Goal: Information Seeking & Learning: Learn about a topic

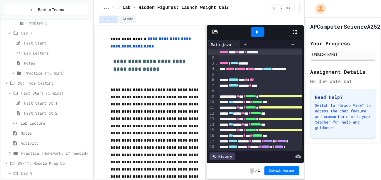
scroll to position [406, 0]
click at [48, 56] on span "Lab Lecture" at bounding box center [57, 53] width 66 height 6
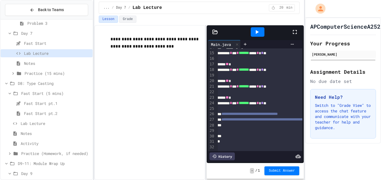
scroll to position [77, 7]
click at [40, 115] on span "Fast Start pt.2" at bounding box center [57, 114] width 66 height 6
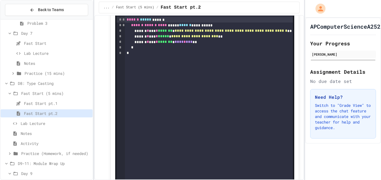
scroll to position [53, 0]
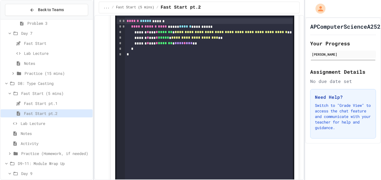
click at [38, 127] on div "Lab Lecture" at bounding box center [47, 124] width 92 height 8
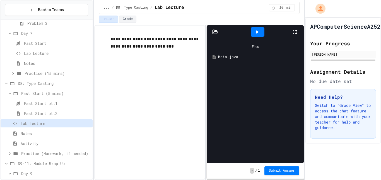
click at [255, 58] on div "Main.java" at bounding box center [259, 57] width 82 height 6
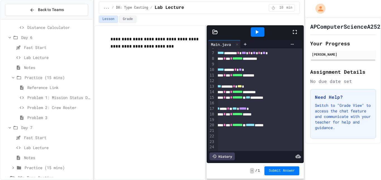
scroll to position [312, 0]
click at [40, 116] on span "Problem 3" at bounding box center [58, 118] width 63 height 6
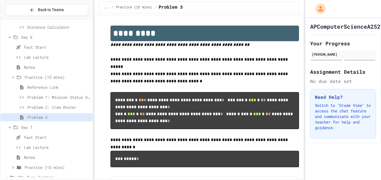
click at [64, 97] on span "Problem 1: Mission Status Display" at bounding box center [58, 97] width 63 height 6
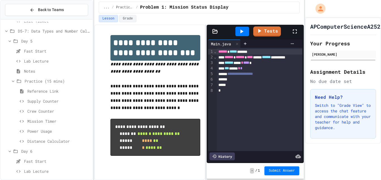
scroll to position [196, 0]
click at [34, 63] on span "Lab Lecture" at bounding box center [57, 62] width 66 height 6
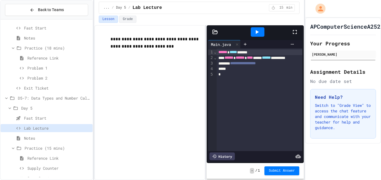
scroll to position [130, 0]
click at [37, 88] on span "Exit Ticket" at bounding box center [57, 89] width 66 height 6
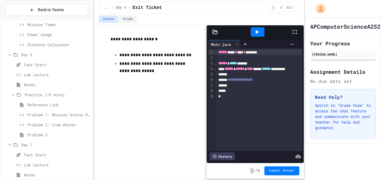
scroll to position [471, 0]
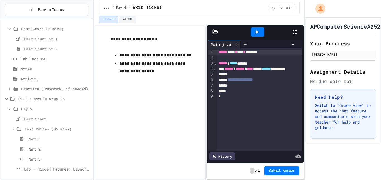
click at [51, 89] on span "Practice (Homework, if needed)" at bounding box center [55, 89] width 69 height 6
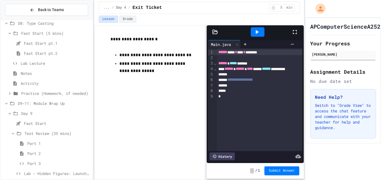
click at [35, 82] on span "Activity" at bounding box center [56, 84] width 70 height 6
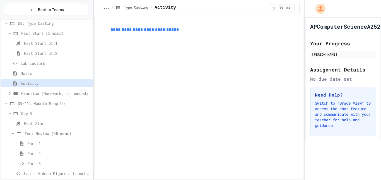
click at [44, 66] on span "Lab Lecture" at bounding box center [56, 63] width 70 height 6
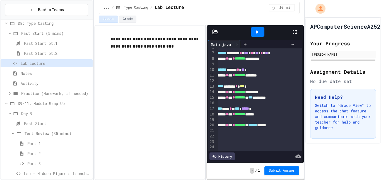
scroll to position [471, 0]
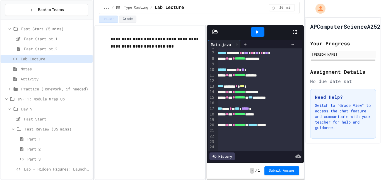
click at [45, 141] on span "Part 1" at bounding box center [58, 139] width 63 height 6
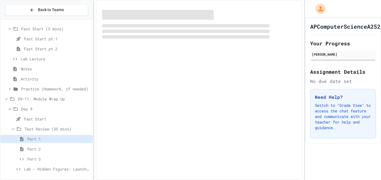
scroll to position [466, 0]
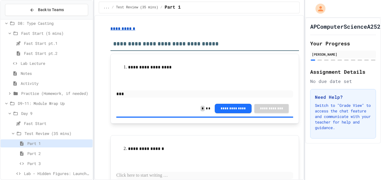
click at [36, 155] on span "Part 2" at bounding box center [58, 154] width 63 height 6
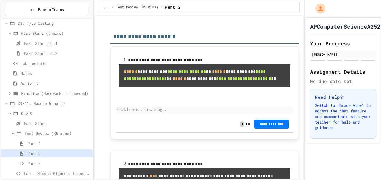
scroll to position [471, 0]
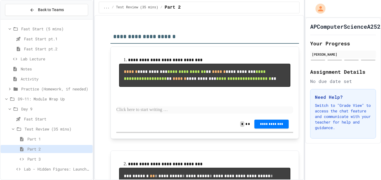
click at [38, 159] on span "Part 3" at bounding box center [58, 159] width 63 height 6
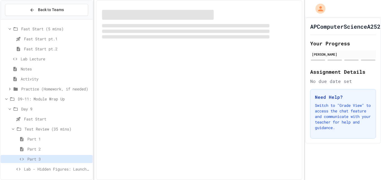
scroll to position [466, 0]
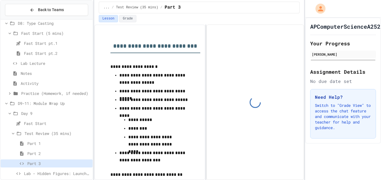
click at [47, 120] on div "Fast Start" at bounding box center [47, 124] width 92 height 8
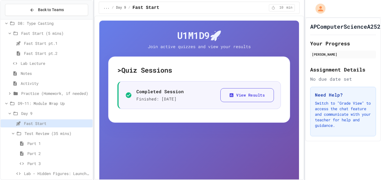
click at [47, 104] on span "D9-11: Module Wrap Up" at bounding box center [54, 104] width 72 height 6
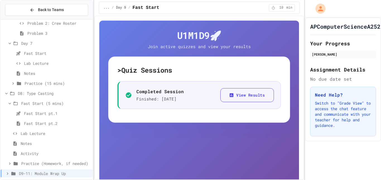
click at [23, 172] on span "D9-11: Module Wrap Up" at bounding box center [54, 174] width 71 height 6
click at [29, 165] on span "Practice (Homework, if needed)" at bounding box center [55, 164] width 69 height 6
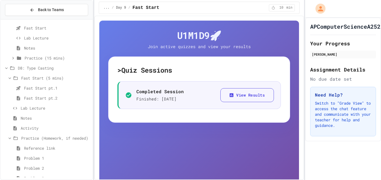
scroll to position [429, 0]
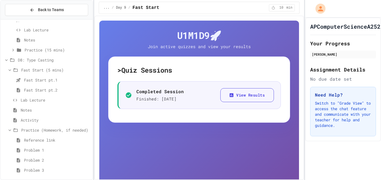
click at [46, 141] on span "Reference link" at bounding box center [57, 140] width 66 height 6
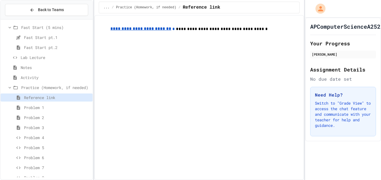
scroll to position [469, 0]
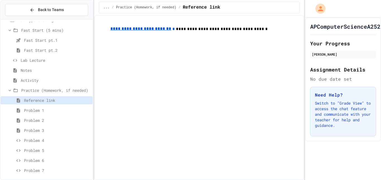
click at [40, 110] on span "Problem 1" at bounding box center [57, 111] width 66 height 6
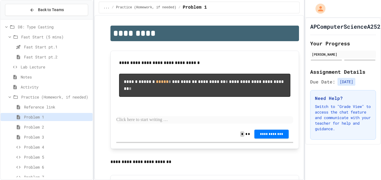
scroll to position [457, 0]
